Goal: Navigation & Orientation: Find specific page/section

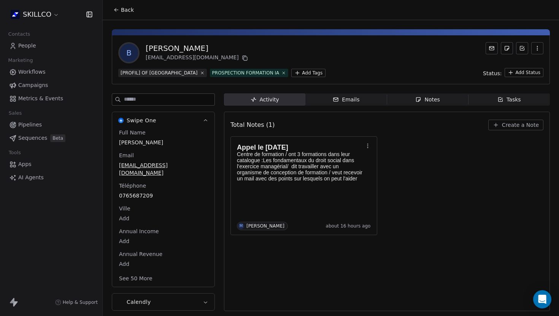
click at [422, 228] on div "Appel le [DATE] Centre de formation / ont 3 formations dans leur catalogue : Le…" at bounding box center [386, 185] width 313 height 99
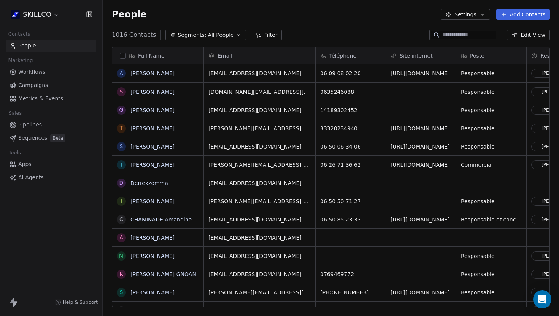
scroll to position [278, 456]
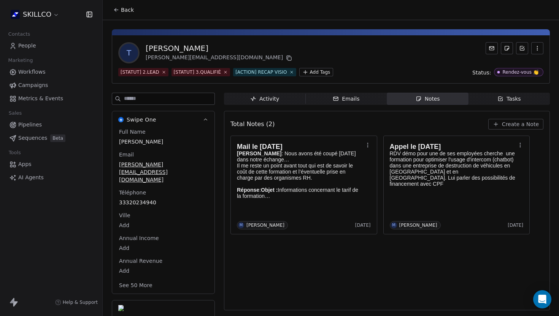
click at [375, 269] on div "Total Notes (2) Create a Note Mail le [DATE] [PERSON_NAME] : Nous avons été cou…" at bounding box center [386, 211] width 313 height 190
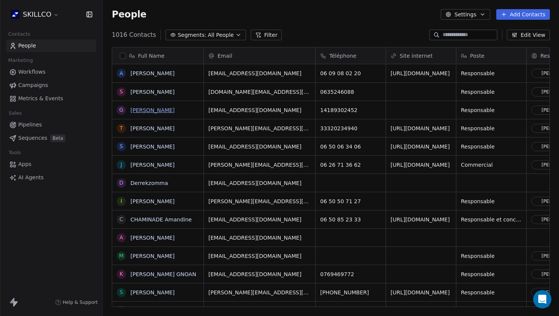
scroll to position [278, 456]
click at [152, 129] on link "[PERSON_NAME]" at bounding box center [152, 128] width 44 height 6
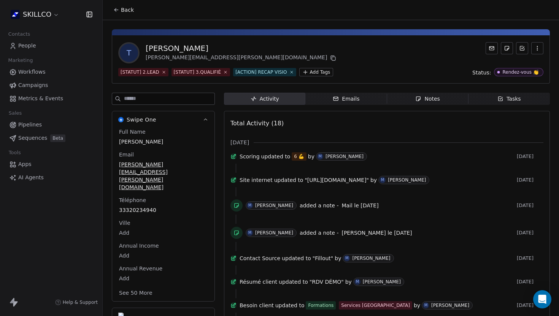
click at [116, 6] on button "Back" at bounding box center [124, 10] width 30 height 14
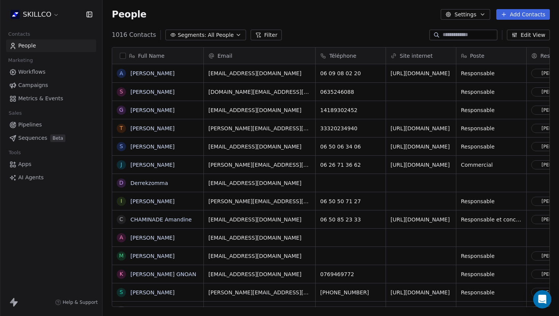
scroll to position [278, 456]
click at [400, 130] on link "https://www.valorauto.com/fr" at bounding box center [420, 128] width 59 height 6
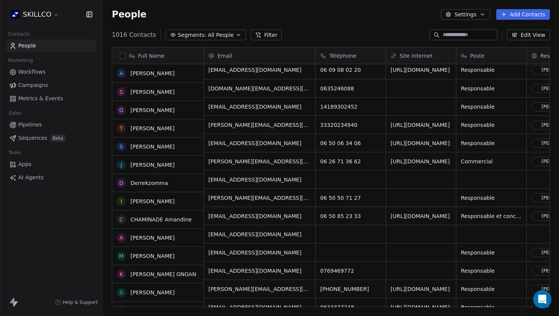
scroll to position [3, 0]
